Goal: Task Accomplishment & Management: Use online tool/utility

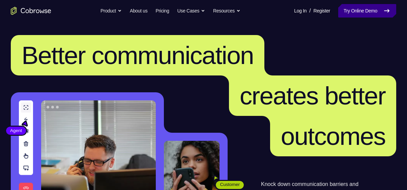
click at [360, 11] on link "Try Online Demo" at bounding box center [367, 10] width 58 height 13
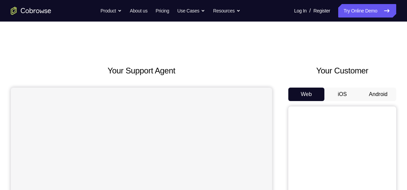
click at [375, 94] on button "Android" at bounding box center [378, 94] width 36 height 13
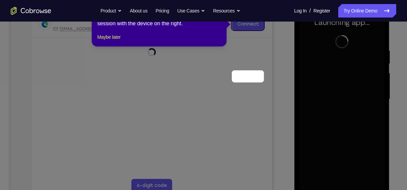
scroll to position [34, 0]
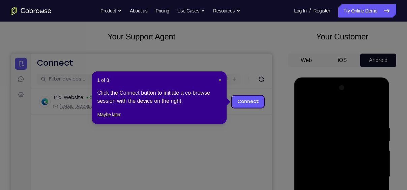
click at [219, 79] on span "×" at bounding box center [220, 80] width 3 height 5
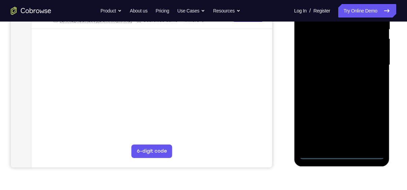
scroll to position [148, 0]
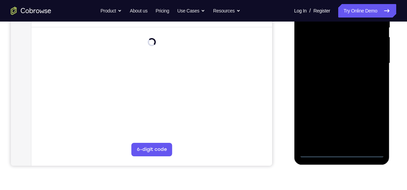
click at [342, 151] on div at bounding box center [341, 63] width 85 height 189
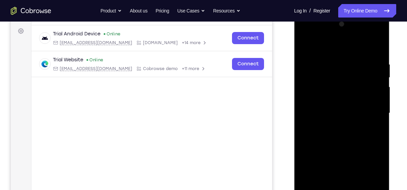
scroll to position [110, 0]
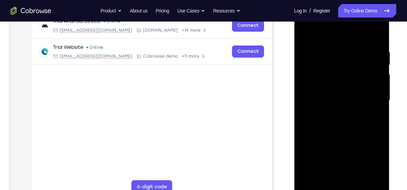
click at [371, 158] on div at bounding box center [341, 100] width 85 height 189
click at [317, 33] on div at bounding box center [341, 100] width 85 height 189
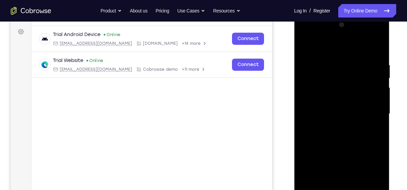
scroll to position [97, 0]
click at [371, 110] on div at bounding box center [341, 114] width 85 height 189
click at [334, 128] on div at bounding box center [341, 114] width 85 height 189
click at [328, 108] on div at bounding box center [341, 114] width 85 height 189
click at [326, 101] on div at bounding box center [341, 114] width 85 height 189
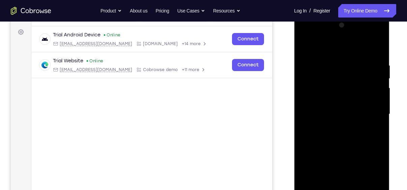
click at [332, 115] on div at bounding box center [341, 114] width 85 height 189
click at [338, 137] on div at bounding box center [341, 114] width 85 height 189
click at [340, 135] on div at bounding box center [341, 114] width 85 height 189
click at [377, 59] on div at bounding box center [341, 114] width 85 height 189
drag, startPoint x: 333, startPoint y: 49, endPoint x: 333, endPoint y: 20, distance: 28.7
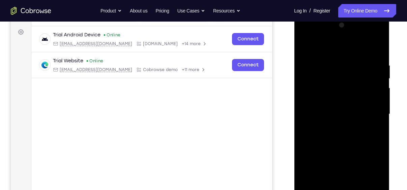
click at [333, 20] on div at bounding box center [341, 114] width 85 height 189
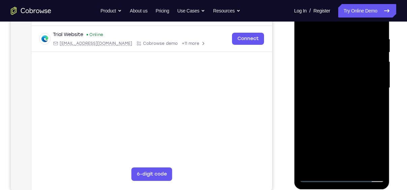
scroll to position [123, 0]
click at [342, 166] on div at bounding box center [341, 87] width 85 height 189
click at [377, 32] on div at bounding box center [341, 87] width 85 height 189
click at [367, 179] on div at bounding box center [341, 87] width 85 height 189
drag, startPoint x: 332, startPoint y: 121, endPoint x: 350, endPoint y: -31, distance: 153.0
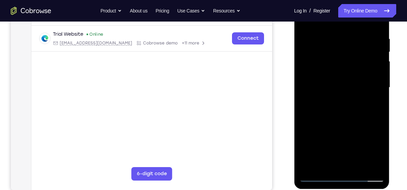
click at [350, 0] on html "Online web based iOS Simulators and Android Emulators. Run iPhone, iPad, Mobile…" at bounding box center [342, 89] width 96 height 202
click at [342, 174] on div at bounding box center [341, 87] width 85 height 189
click at [342, 177] on div at bounding box center [341, 87] width 85 height 189
click at [371, 147] on div at bounding box center [341, 87] width 85 height 189
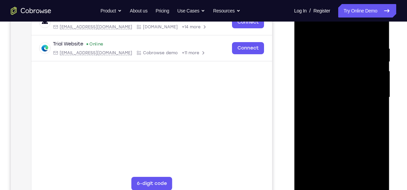
scroll to position [114, 0]
click at [338, 171] on div at bounding box center [341, 96] width 85 height 189
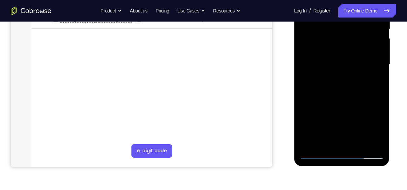
scroll to position [147, 0]
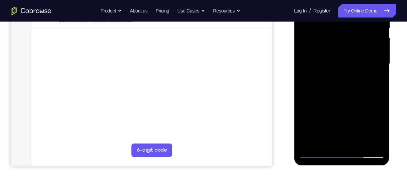
click at [321, 150] on div at bounding box center [341, 64] width 85 height 189
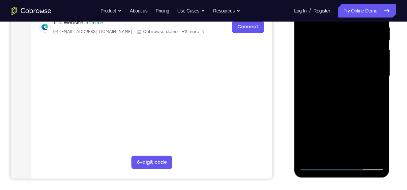
scroll to position [135, 0]
click at [318, 164] on div at bounding box center [341, 75] width 85 height 189
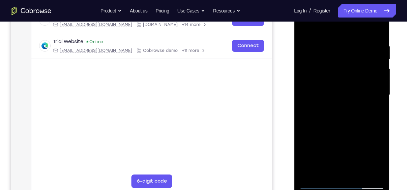
scroll to position [114, 0]
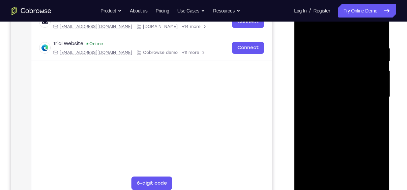
click at [340, 117] on div at bounding box center [341, 97] width 85 height 189
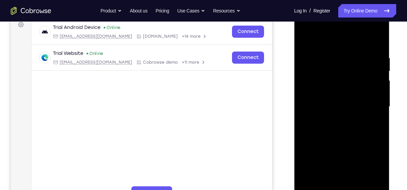
scroll to position [103, 0]
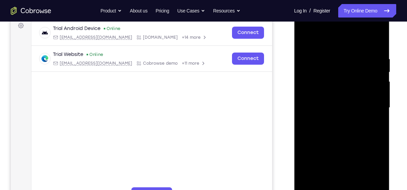
click at [327, 90] on div at bounding box center [341, 107] width 85 height 189
click at [375, 87] on div at bounding box center [341, 107] width 85 height 189
click at [336, 105] on div at bounding box center [341, 107] width 85 height 189
drag, startPoint x: 327, startPoint y: 43, endPoint x: 325, endPoint y: 2, distance: 41.2
click at [325, 8] on html "Online web based iOS Simulators and Android Emulators. Run iPhone, iPad, Mobile…" at bounding box center [342, 109] width 96 height 202
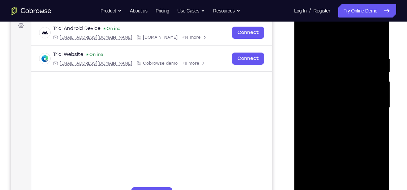
click at [376, 50] on div at bounding box center [341, 107] width 85 height 189
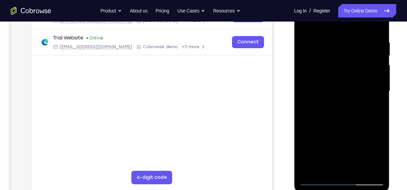
scroll to position [121, 0]
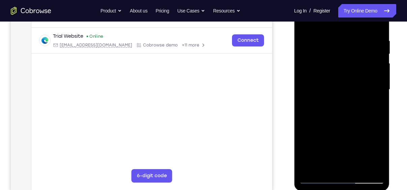
click at [380, 106] on div at bounding box center [341, 89] width 85 height 189
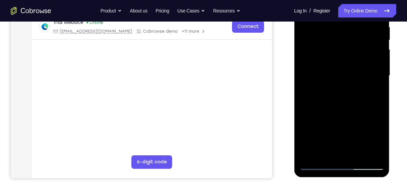
scroll to position [136, 0]
drag, startPoint x: 359, startPoint y: 107, endPoint x: 355, endPoint y: 79, distance: 28.6
click at [355, 79] on div at bounding box center [341, 75] width 85 height 189
click at [304, 97] on div at bounding box center [341, 75] width 85 height 189
drag, startPoint x: 333, startPoint y: 76, endPoint x: 343, endPoint y: 121, distance: 45.9
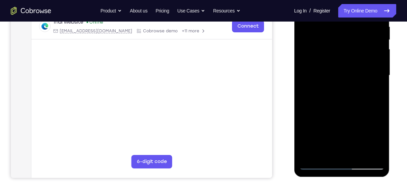
click at [343, 121] on div at bounding box center [341, 75] width 85 height 189
click at [331, 30] on div at bounding box center [341, 75] width 85 height 189
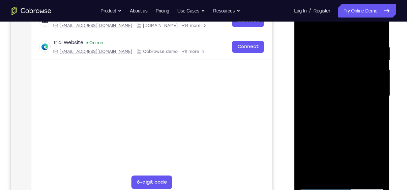
scroll to position [115, 0]
click at [366, 103] on div at bounding box center [341, 96] width 85 height 189
click at [373, 105] on div at bounding box center [341, 96] width 85 height 189
click at [377, 173] on div at bounding box center [341, 96] width 85 height 189
click at [378, 96] on div at bounding box center [341, 96] width 85 height 189
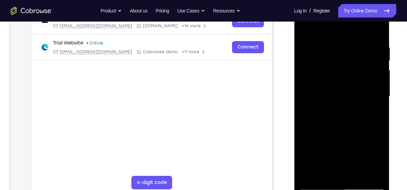
click at [374, 97] on div at bounding box center [341, 96] width 85 height 189
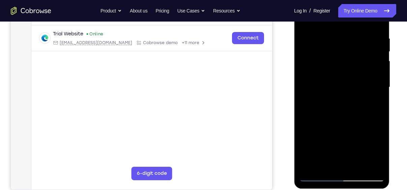
scroll to position [125, 0]
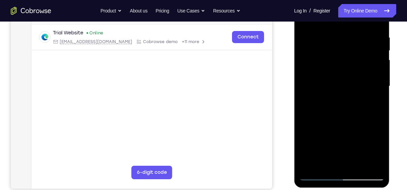
click at [368, 163] on div at bounding box center [341, 86] width 85 height 189
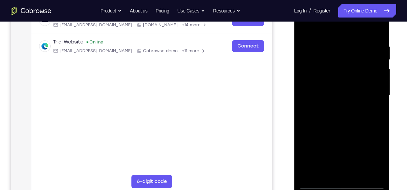
scroll to position [118, 0]
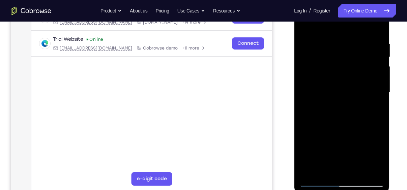
click at [372, 85] on div at bounding box center [341, 92] width 85 height 189
click at [368, 168] on div at bounding box center [341, 92] width 85 height 189
click at [372, 100] on div at bounding box center [341, 92] width 85 height 189
click at [379, 99] on div at bounding box center [341, 92] width 85 height 189
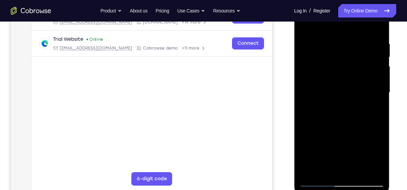
click at [379, 99] on div at bounding box center [341, 92] width 85 height 189
click at [378, 80] on div at bounding box center [341, 92] width 85 height 189
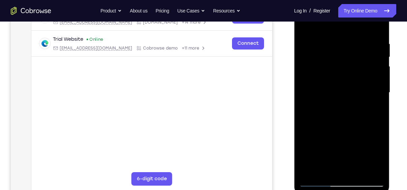
click at [379, 61] on div at bounding box center [341, 92] width 85 height 189
click at [376, 28] on div at bounding box center [341, 92] width 85 height 189
drag, startPoint x: 353, startPoint y: 99, endPoint x: 353, endPoint y: 34, distance: 65.1
click at [353, 34] on div at bounding box center [341, 92] width 85 height 189
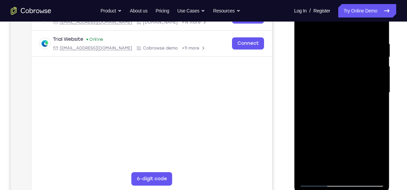
drag, startPoint x: 346, startPoint y: 140, endPoint x: 349, endPoint y: 41, distance: 99.5
click at [349, 41] on div at bounding box center [341, 92] width 85 height 189
drag, startPoint x: 352, startPoint y: 113, endPoint x: 354, endPoint y: 14, distance: 98.8
click at [354, 14] on div at bounding box center [341, 92] width 85 height 189
drag, startPoint x: 340, startPoint y: 120, endPoint x: 342, endPoint y: 6, distance: 113.6
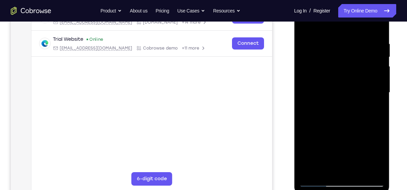
click at [342, 6] on div at bounding box center [341, 92] width 85 height 189
drag, startPoint x: 345, startPoint y: 120, endPoint x: 355, endPoint y: 39, distance: 81.6
click at [355, 39] on div at bounding box center [341, 92] width 85 height 189
drag, startPoint x: 328, startPoint y: 143, endPoint x: 329, endPoint y: 48, distance: 94.8
click at [329, 48] on div at bounding box center [341, 92] width 85 height 189
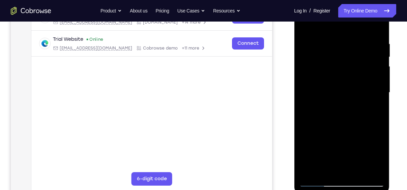
click at [379, 92] on div at bounding box center [341, 92] width 85 height 189
drag, startPoint x: 348, startPoint y: 114, endPoint x: 351, endPoint y: 78, distance: 36.9
click at [351, 78] on div at bounding box center [341, 92] width 85 height 189
drag, startPoint x: 341, startPoint y: 106, endPoint x: 337, endPoint y: 42, distance: 63.9
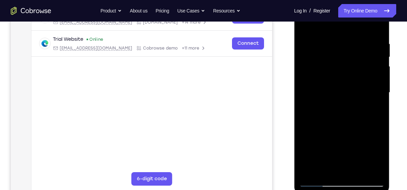
click at [337, 42] on div at bounding box center [341, 92] width 85 height 189
drag, startPoint x: 342, startPoint y: 116, endPoint x: 342, endPoint y: 112, distance: 4.4
click at [342, 112] on div at bounding box center [341, 92] width 85 height 189
drag, startPoint x: 355, startPoint y: 126, endPoint x: 355, endPoint y: 98, distance: 27.6
click at [355, 98] on div at bounding box center [341, 92] width 85 height 189
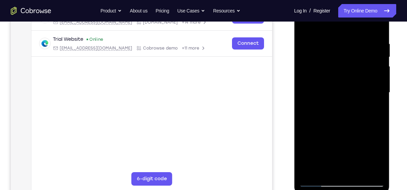
click at [380, 99] on div at bounding box center [341, 92] width 85 height 189
click at [304, 147] on div at bounding box center [341, 92] width 85 height 189
click at [378, 100] on div at bounding box center [341, 92] width 85 height 189
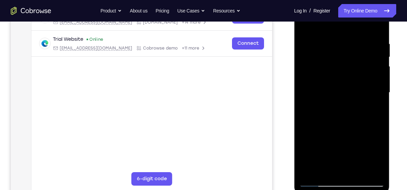
click at [378, 100] on div at bounding box center [341, 92] width 85 height 189
click at [317, 181] on div at bounding box center [341, 92] width 85 height 189
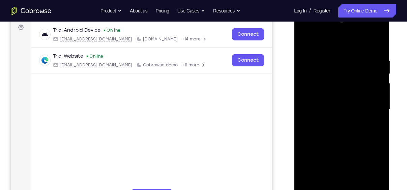
scroll to position [101, 0]
click at [333, 63] on div at bounding box center [341, 110] width 85 height 189
click at [379, 81] on div at bounding box center [341, 110] width 85 height 189
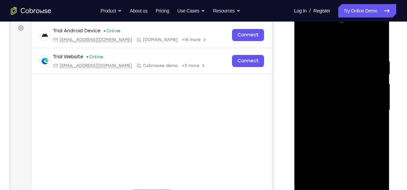
click at [379, 81] on div at bounding box center [341, 110] width 85 height 189
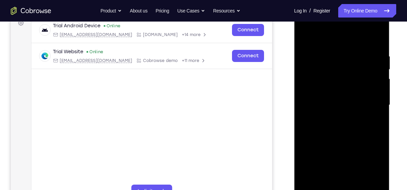
scroll to position [103, 0]
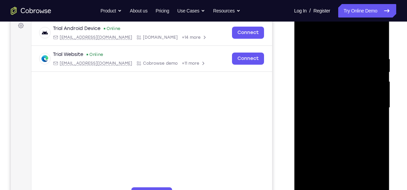
click at [376, 85] on div at bounding box center [341, 107] width 85 height 189
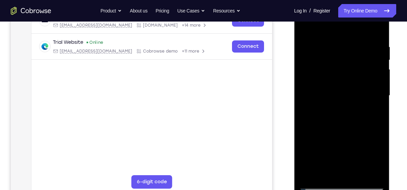
scroll to position [109, 0]
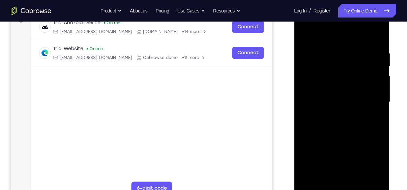
click at [376, 36] on div at bounding box center [341, 102] width 85 height 189
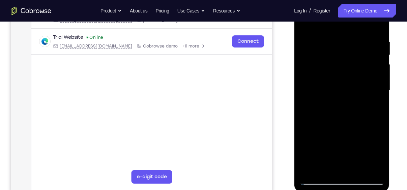
scroll to position [120, 0]
click at [358, 170] on div at bounding box center [341, 91] width 85 height 189
click at [342, 128] on div at bounding box center [341, 91] width 85 height 189
click at [310, 43] on div at bounding box center [341, 91] width 85 height 189
